Goal: Task Accomplishment & Management: Use online tool/utility

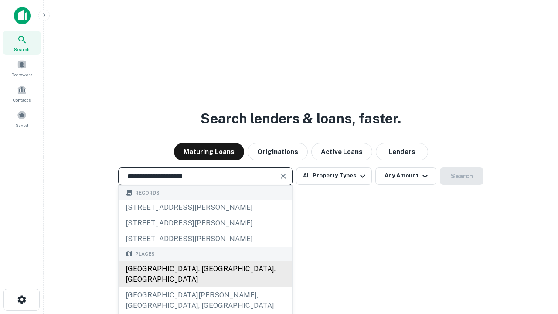
click at [205, 287] on div "[GEOGRAPHIC_DATA], [GEOGRAPHIC_DATA], [GEOGRAPHIC_DATA]" at bounding box center [205, 274] width 173 height 26
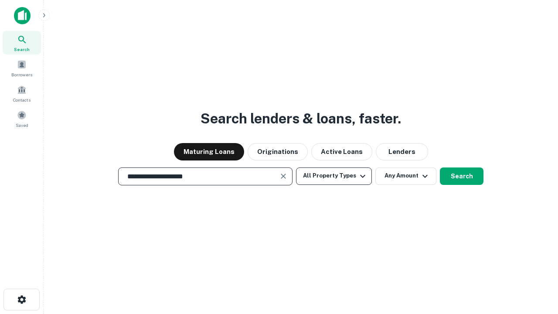
type input "**********"
click at [334, 176] on button "All Property Types" at bounding box center [334, 175] width 76 height 17
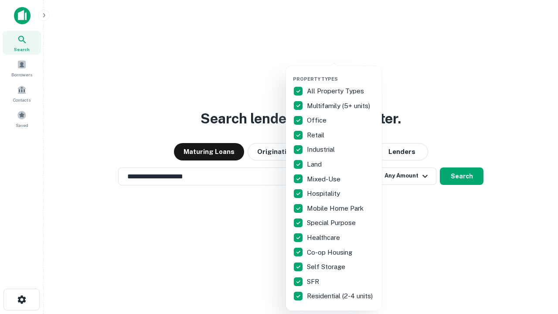
click at [341, 73] on button "button" at bounding box center [341, 73] width 96 height 0
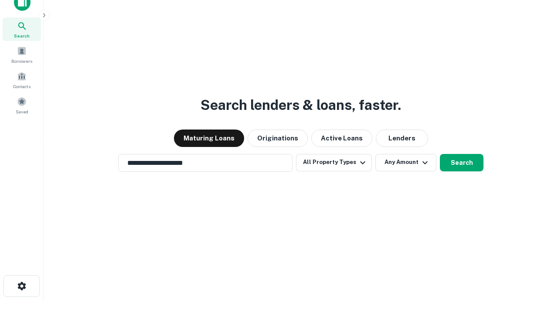
scroll to position [5, 105]
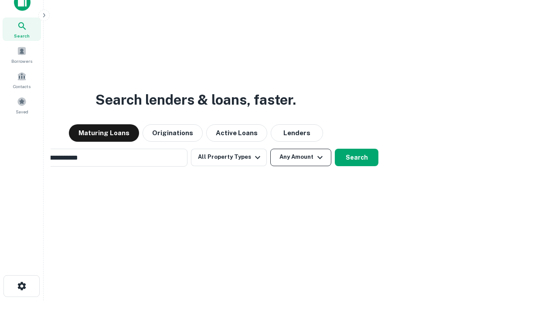
click at [270, 149] on button "Any Amount" at bounding box center [300, 157] width 61 height 17
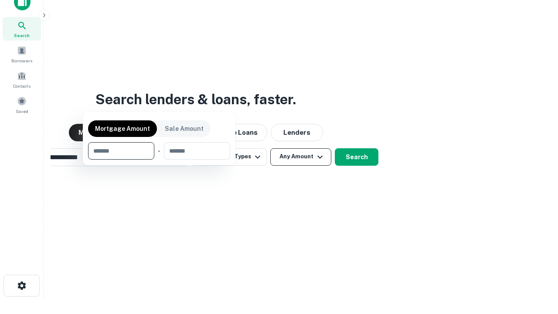
scroll to position [63, 247]
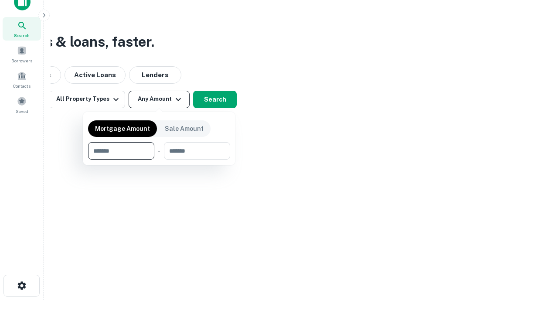
type input "*******"
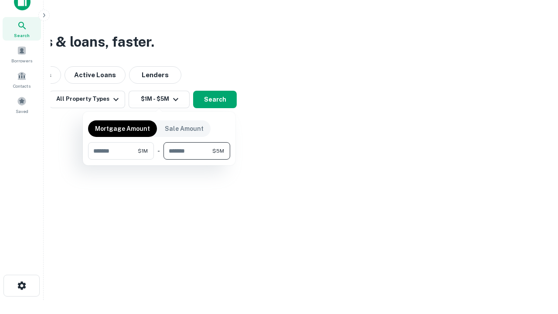
type input "*******"
click at [159, 159] on button "button" at bounding box center [159, 159] width 142 height 0
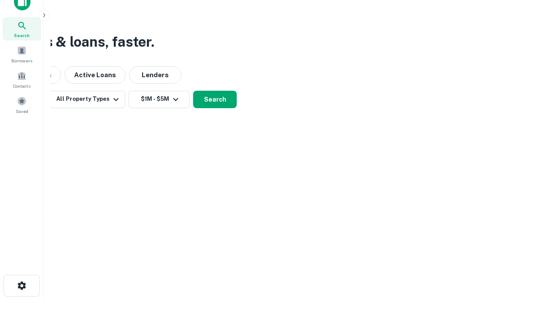
scroll to position [5, 161]
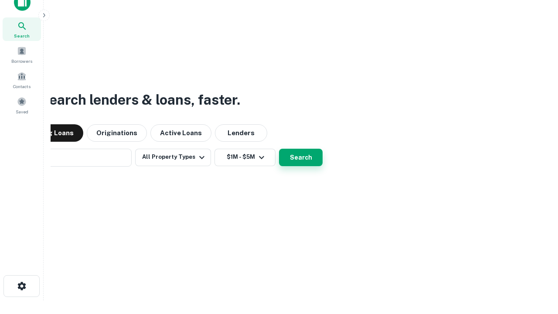
click at [279, 149] on button "Search" at bounding box center [301, 157] width 44 height 17
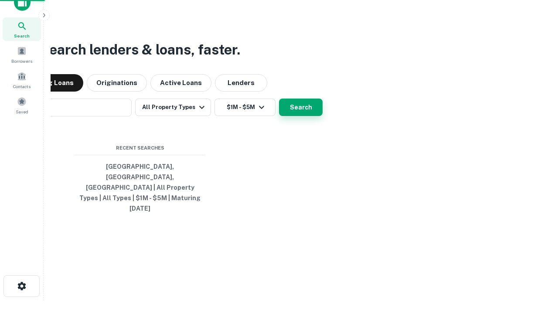
scroll to position [23, 247]
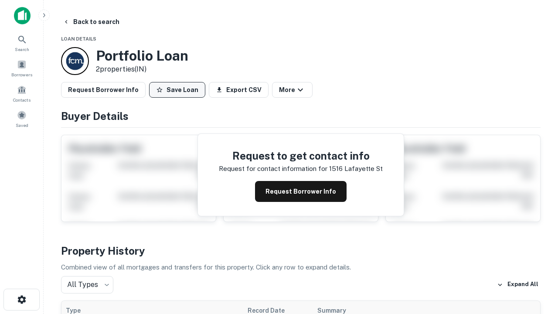
click at [177, 90] on button "Save Loan" at bounding box center [177, 90] width 56 height 16
click at [179, 90] on button "Loan Saved" at bounding box center [179, 90] width 60 height 16
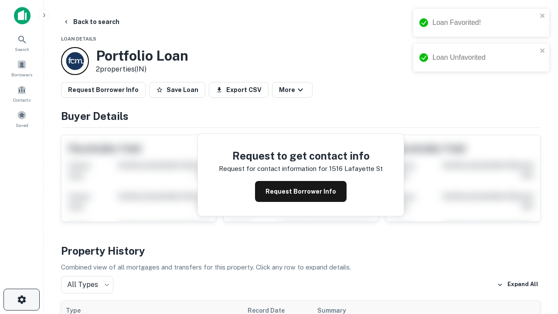
click at [21, 299] on icon "button" at bounding box center [22, 299] width 10 height 10
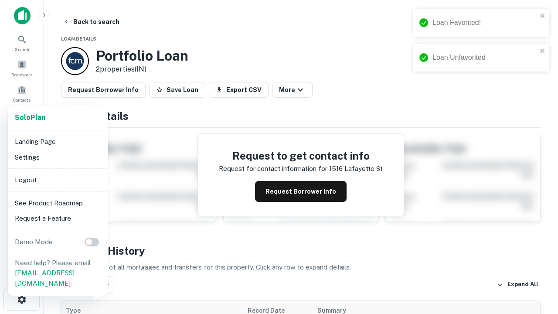
click at [58, 180] on li "Logout" at bounding box center [57, 180] width 93 height 16
